Goal: Navigation & Orientation: Find specific page/section

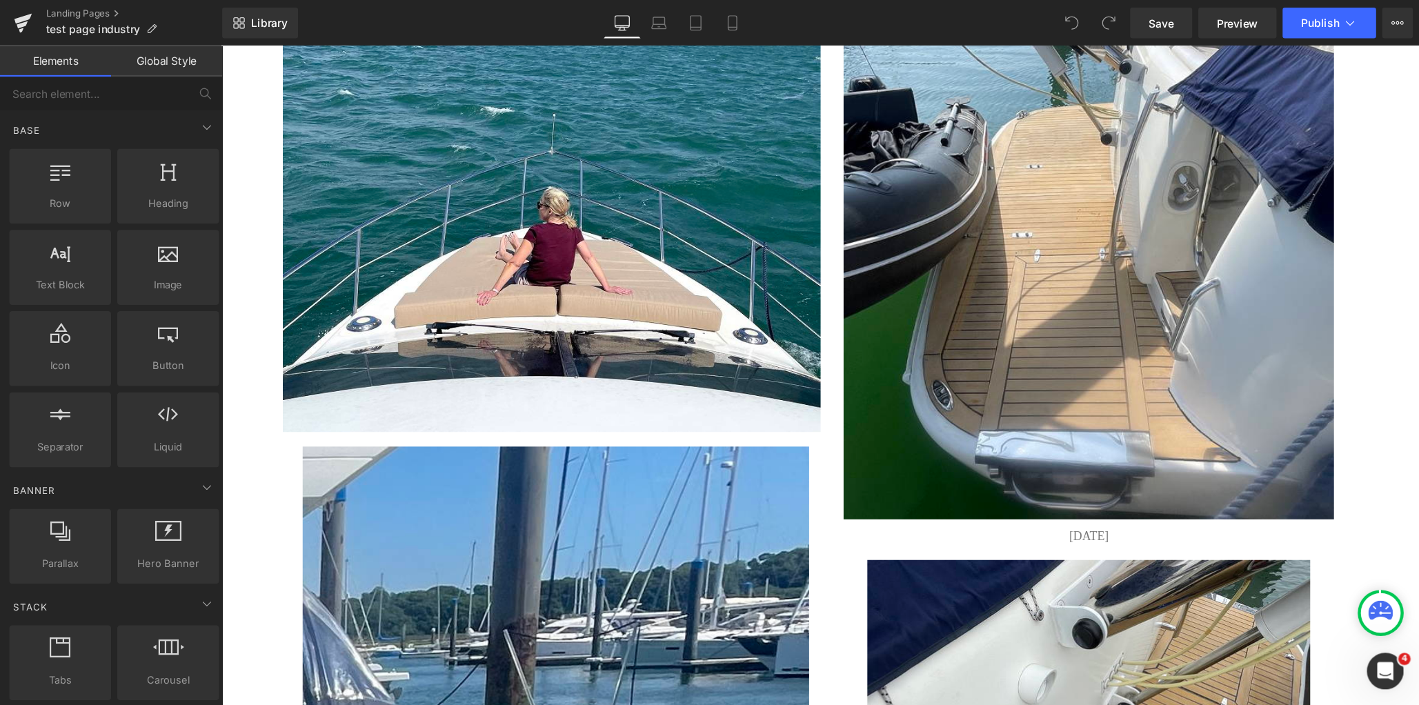
scroll to position [5159, 0]
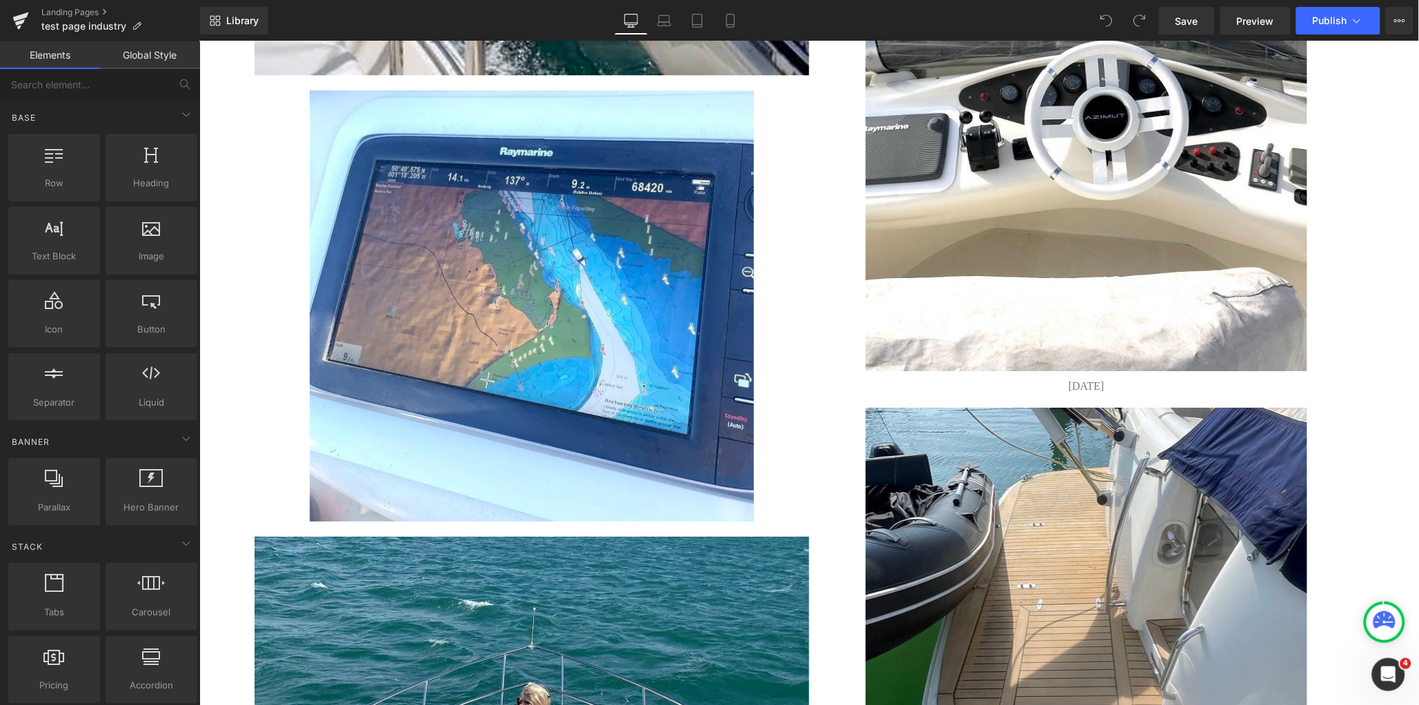
drag, startPoint x: 1431, startPoint y: 41, endPoint x: 1362, endPoint y: 317, distance: 285.2
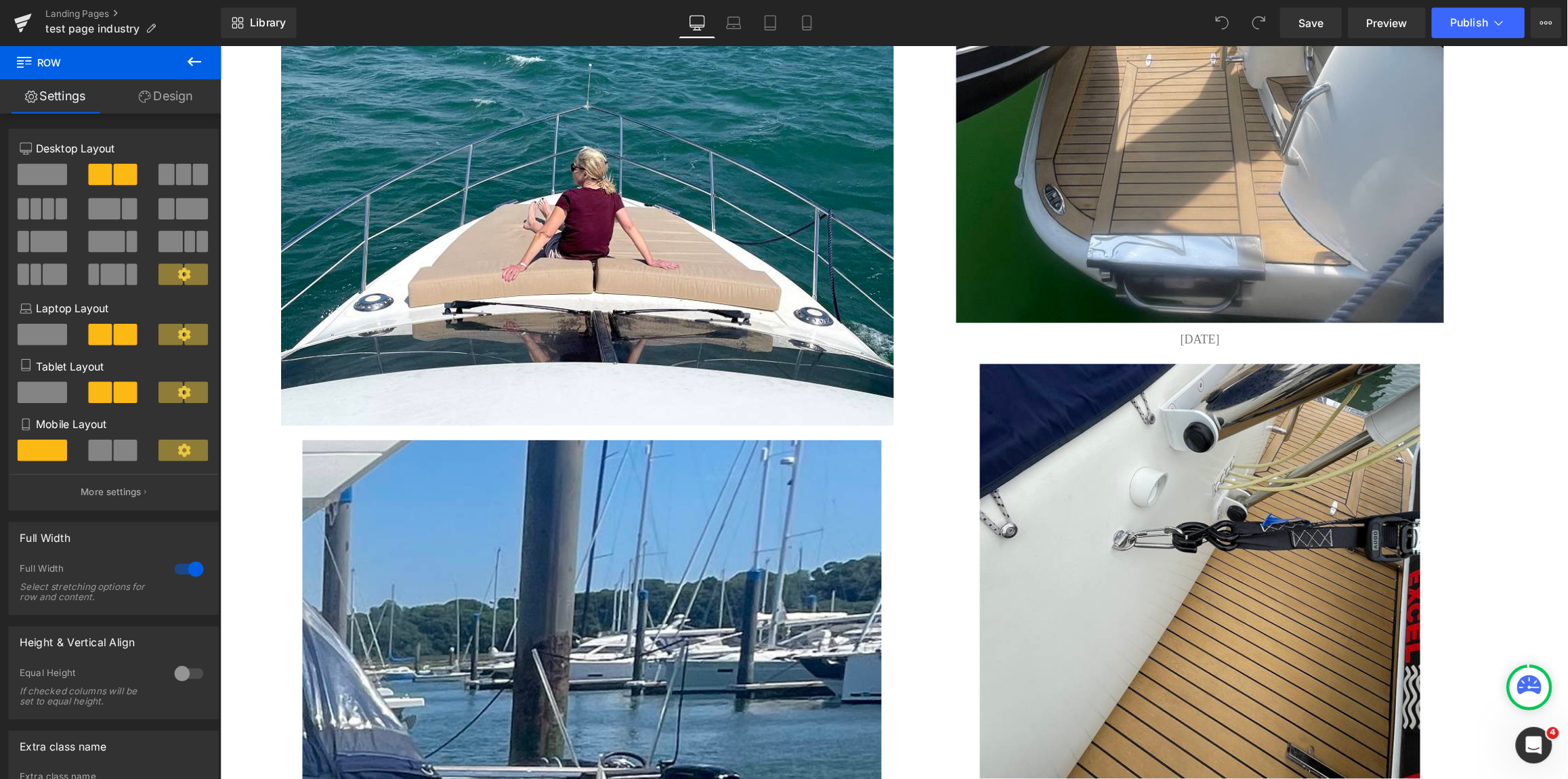
scroll to position [5540, 0]
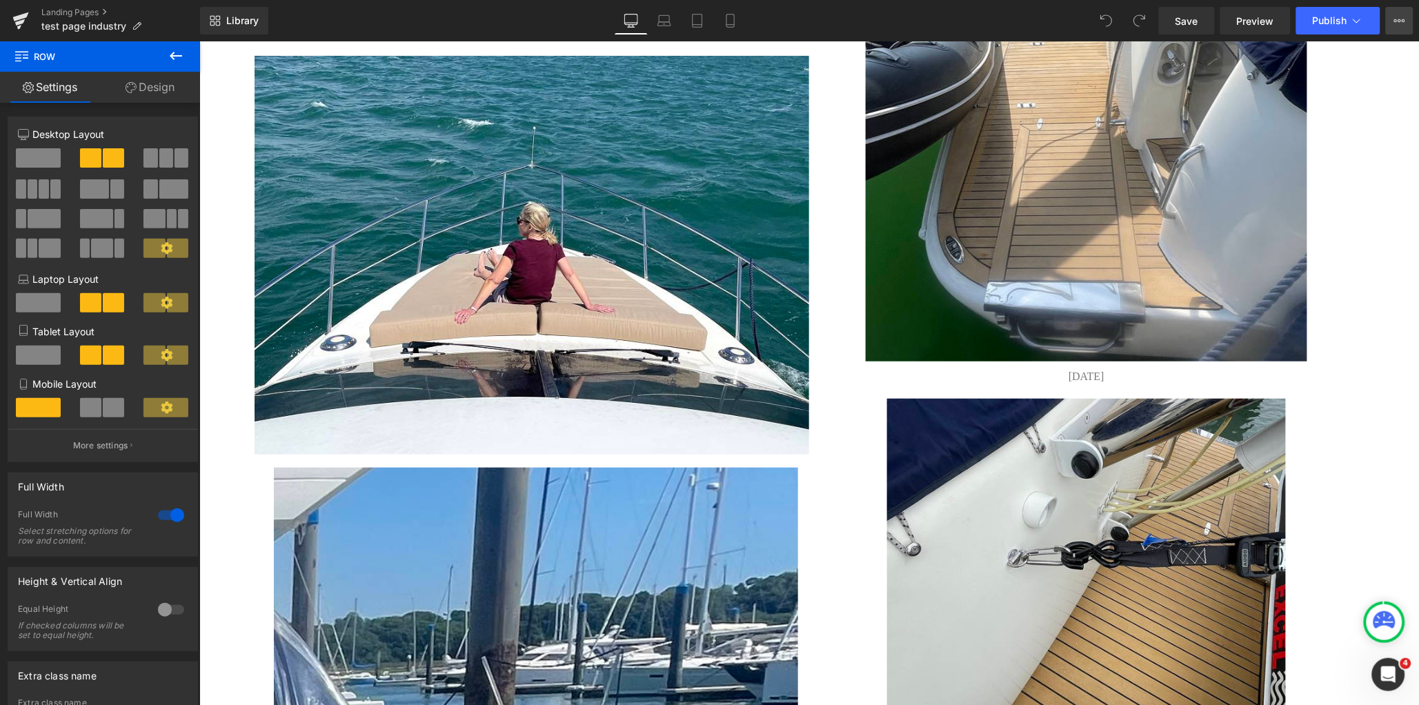
click at [1277, 19] on icon at bounding box center [1395, 20] width 3 height 3
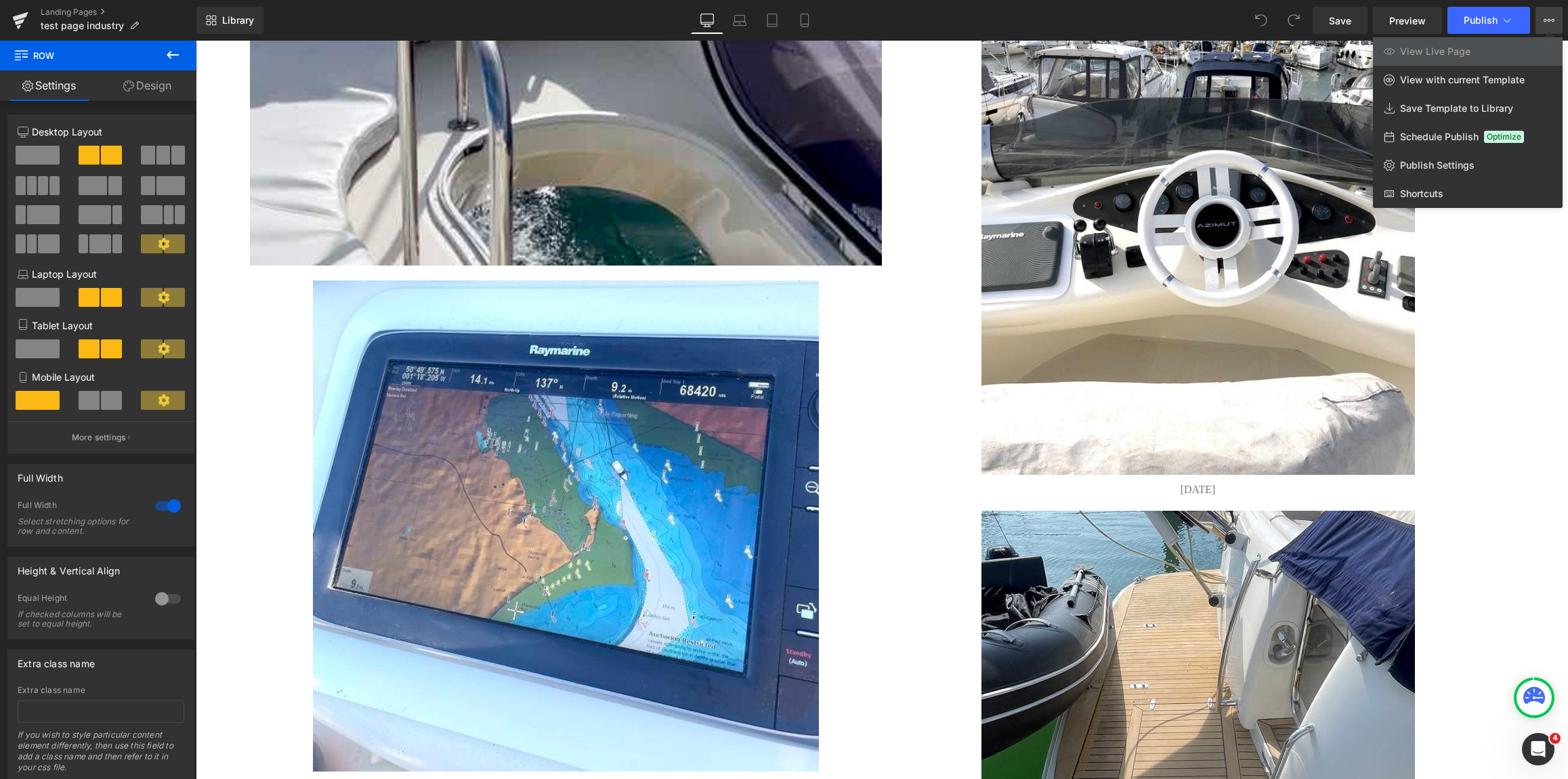
drag, startPoint x: 1357, startPoint y: 0, endPoint x: 1472, endPoint y: 374, distance: 391.3
click at [1254, 374] on div at bounding box center [881, 410] width 1372 height 739
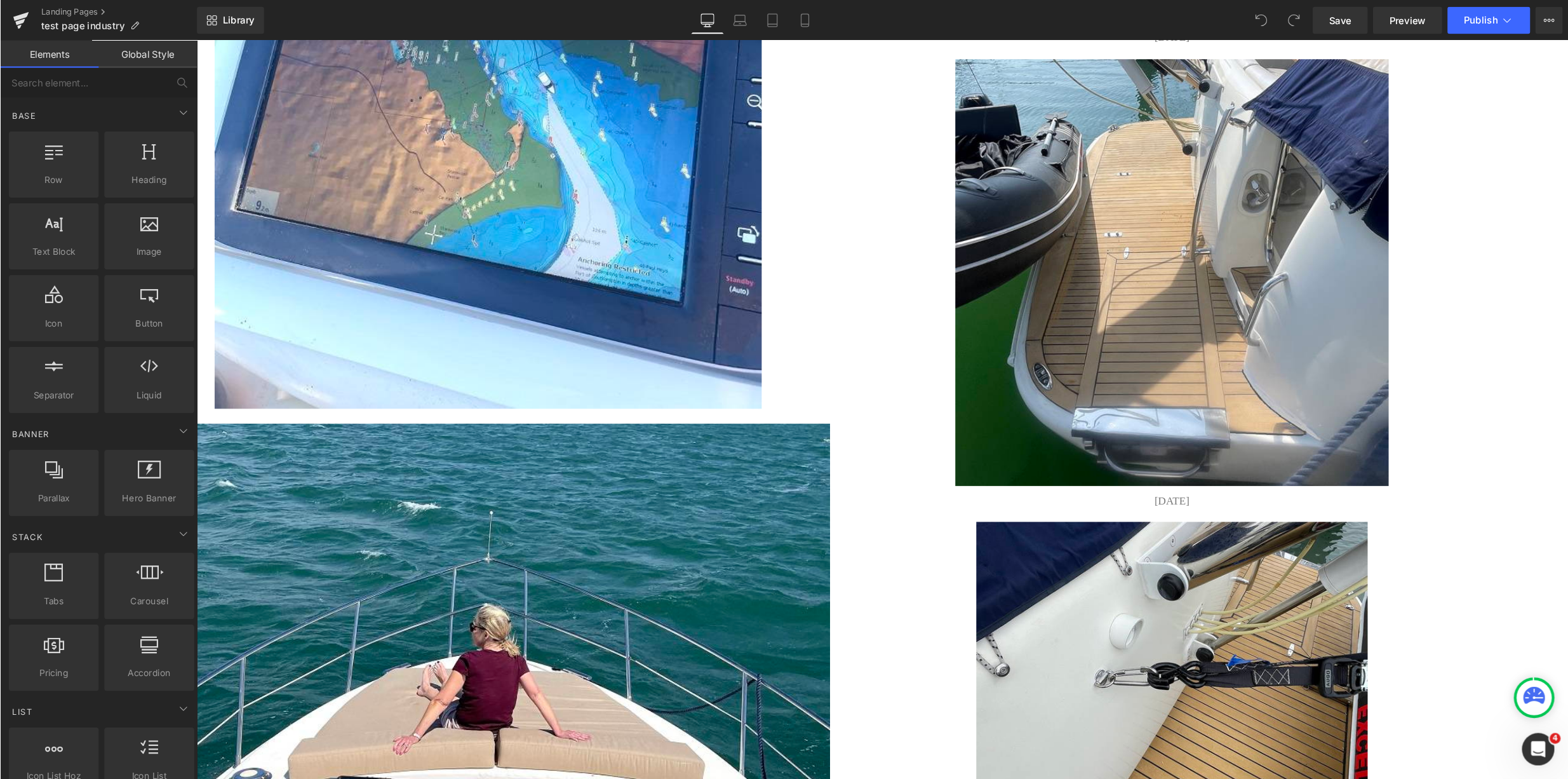
scroll to position [5943, 0]
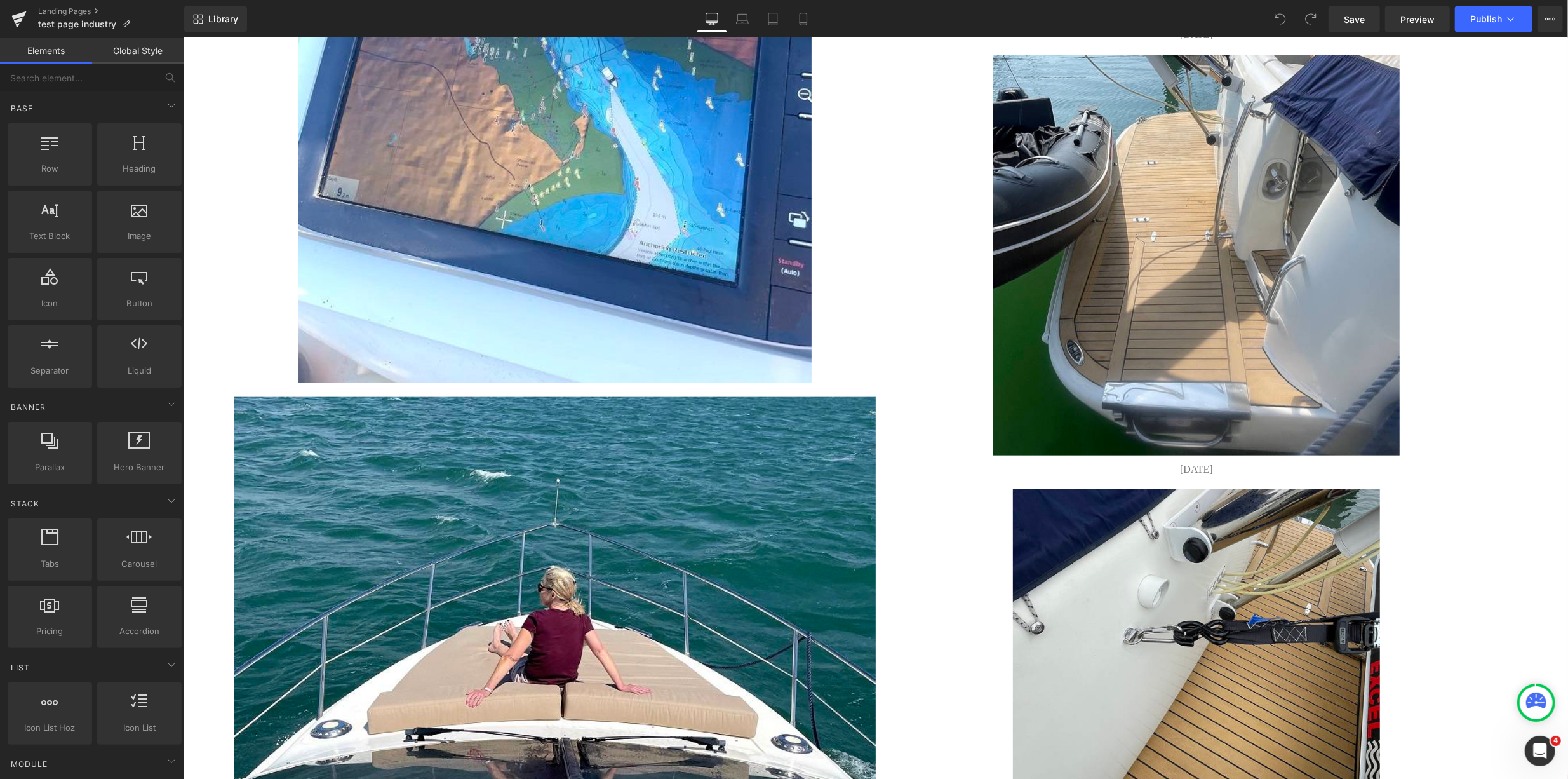
drag, startPoint x: 1641, startPoint y: 38, endPoint x: 1464, endPoint y: 371, distance: 377.1
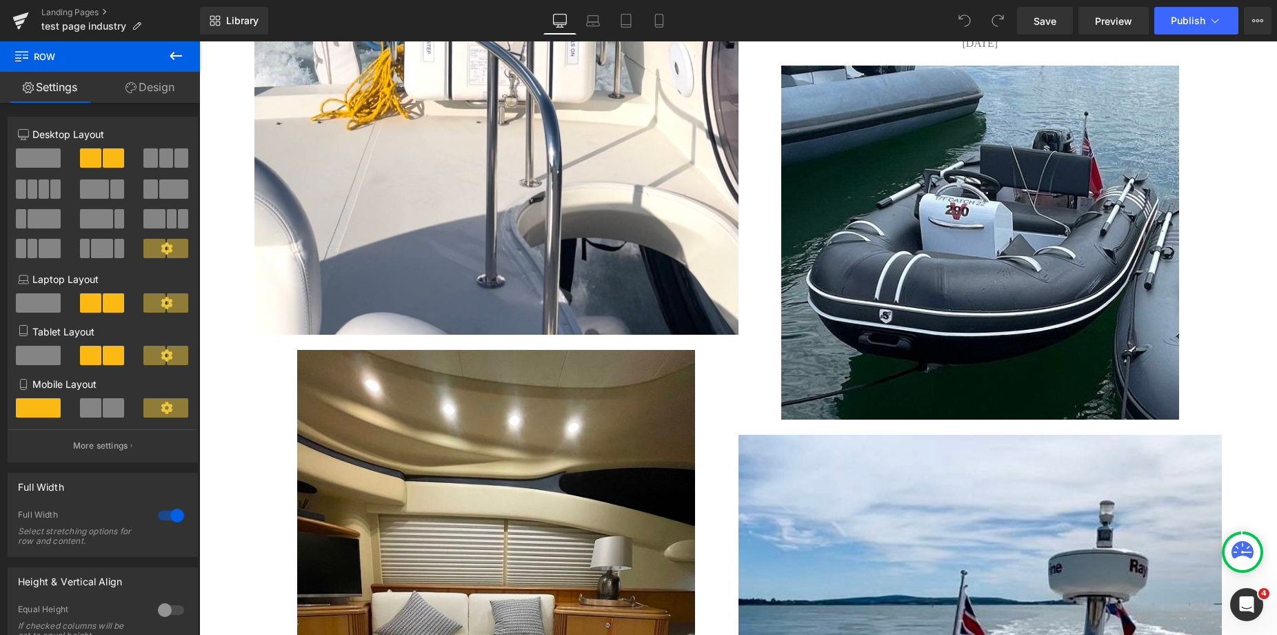
scroll to position [6300, 0]
drag, startPoint x: 1881, startPoint y: 43, endPoint x: 1198, endPoint y: 290, distance: 726.3
click at [1198, 290] on div at bounding box center [981, 243] width 484 height 355
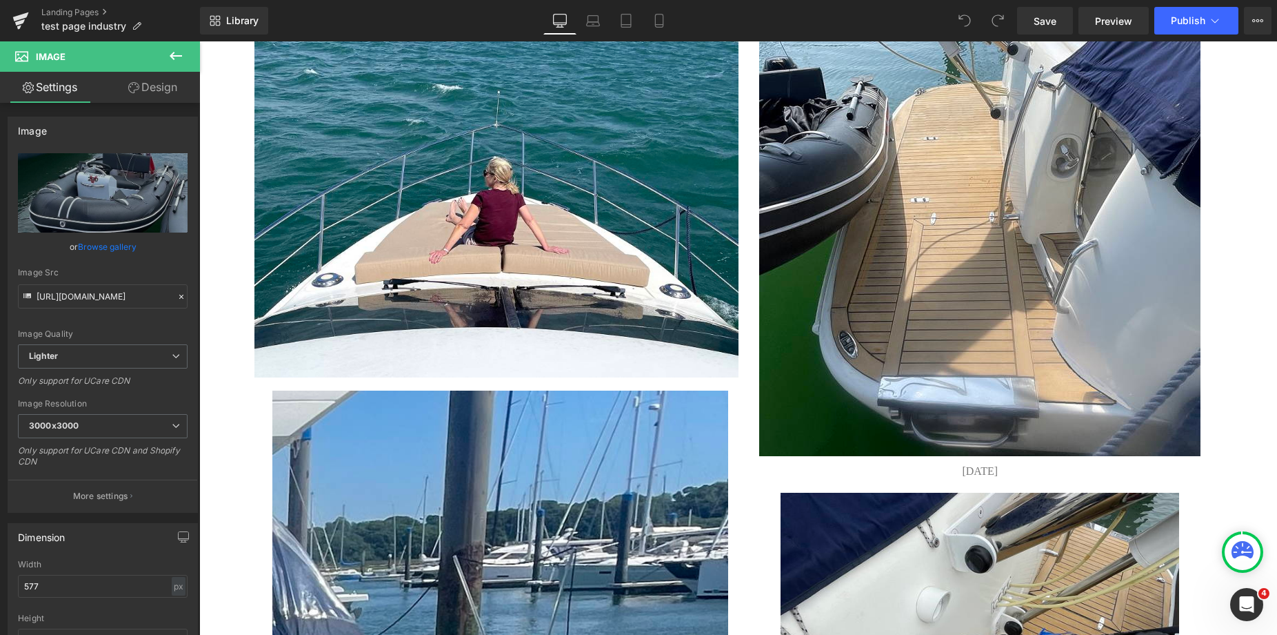
scroll to position [5010, 0]
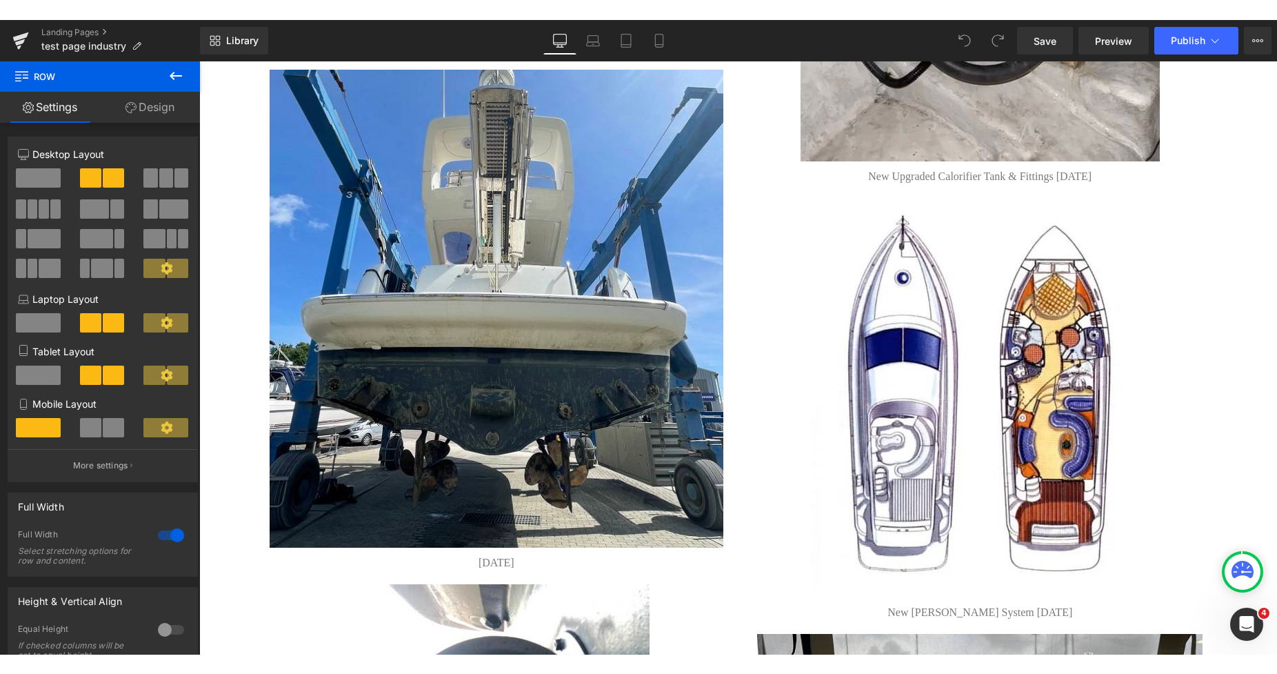
scroll to position [0, 0]
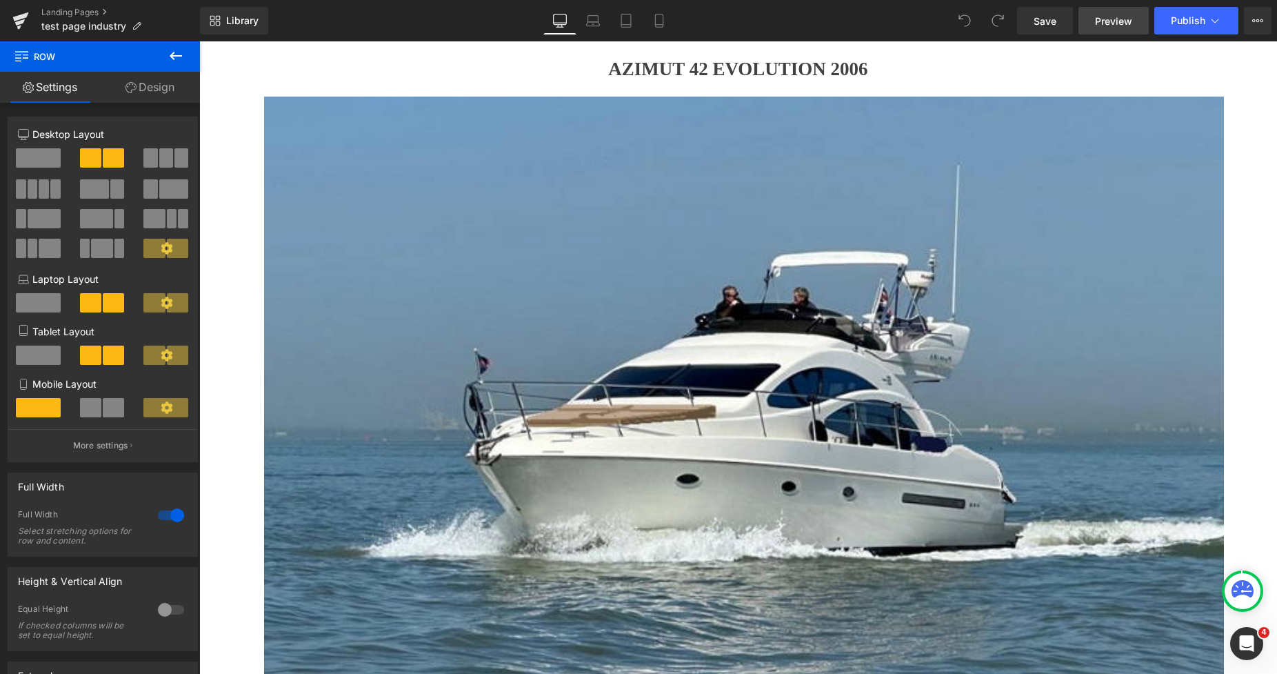
click at [1123, 21] on span "Preview" at bounding box center [1113, 21] width 37 height 14
click at [98, 13] on link "Landing Pages" at bounding box center [120, 12] width 159 height 11
